Goal: Find specific page/section: Find specific page/section

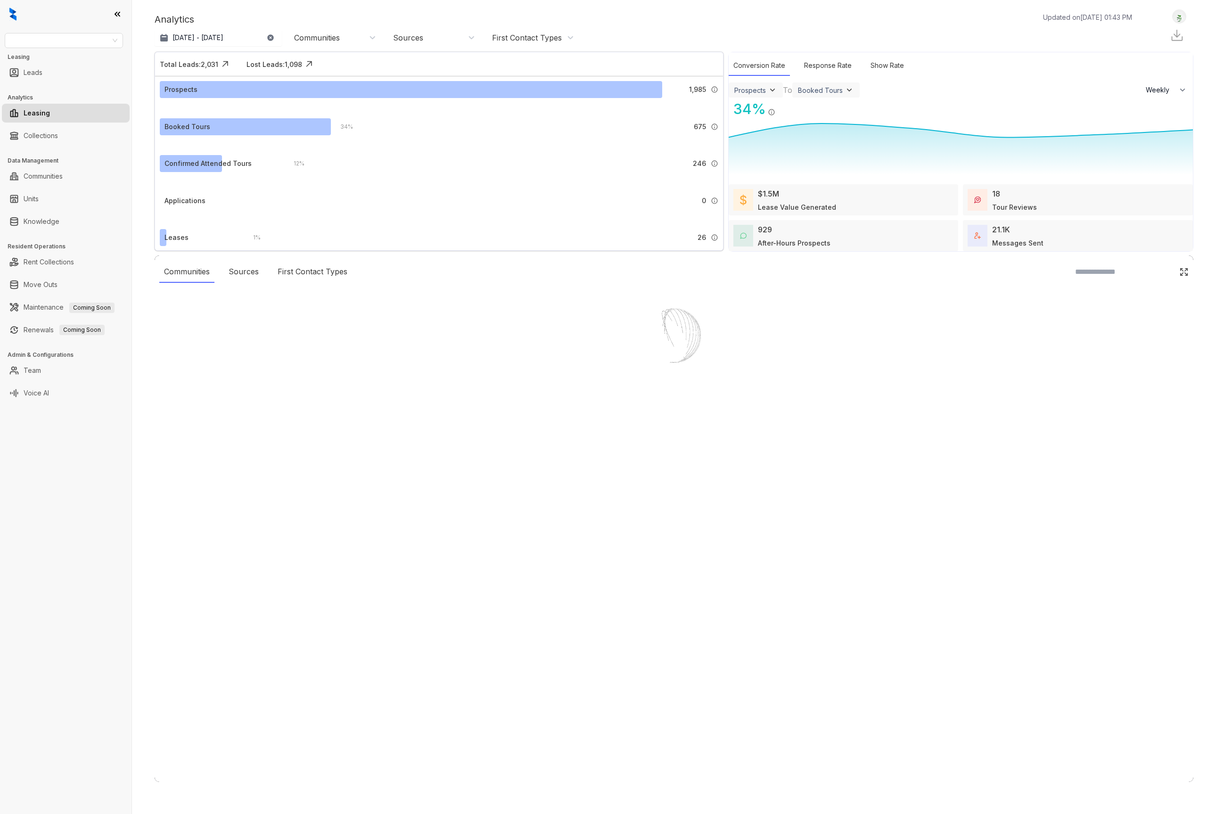
select select "******"
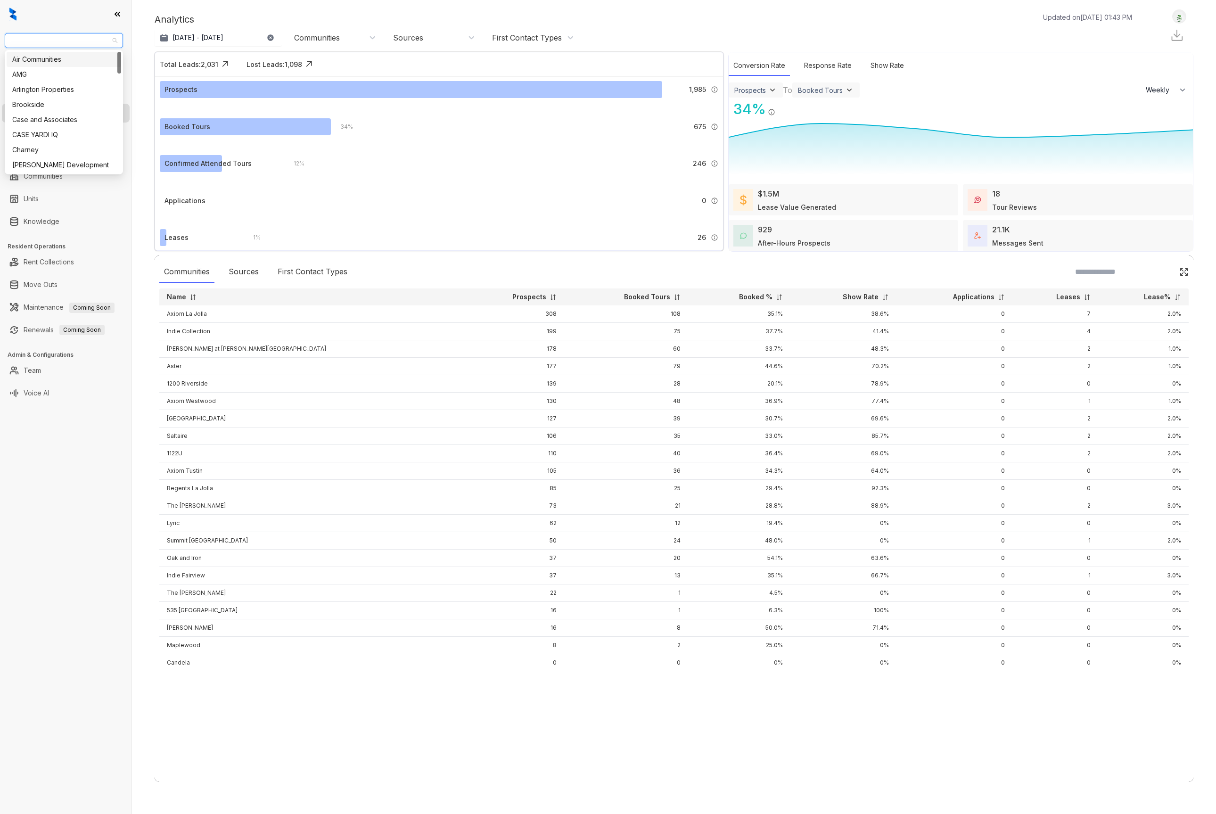
click at [51, 34] on input "search" at bounding box center [59, 40] width 99 height 14
click at [44, 59] on div "Air Communities" at bounding box center [63, 59] width 103 height 10
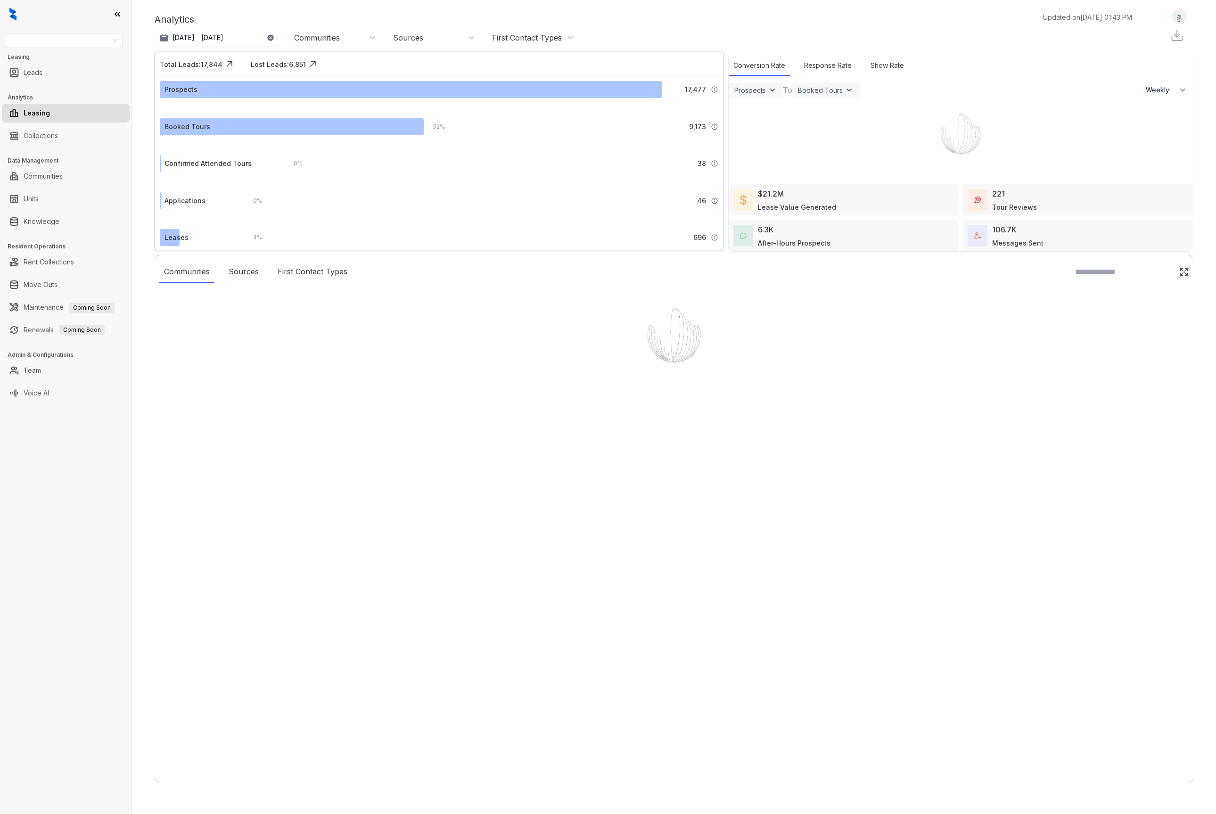
select select "******"
